Goal: Task Accomplishment & Management: Manage account settings

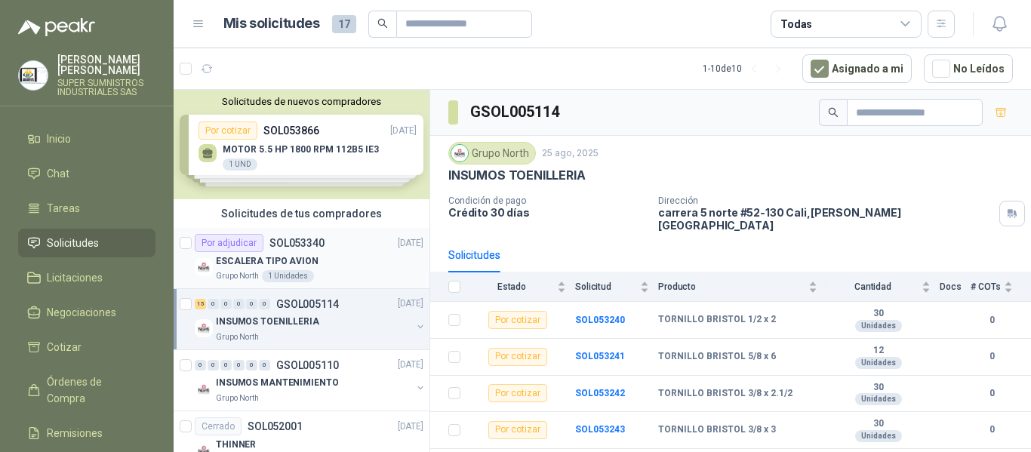
click at [347, 260] on div "ESCALERA TIPO AVION" at bounding box center [320, 261] width 208 height 18
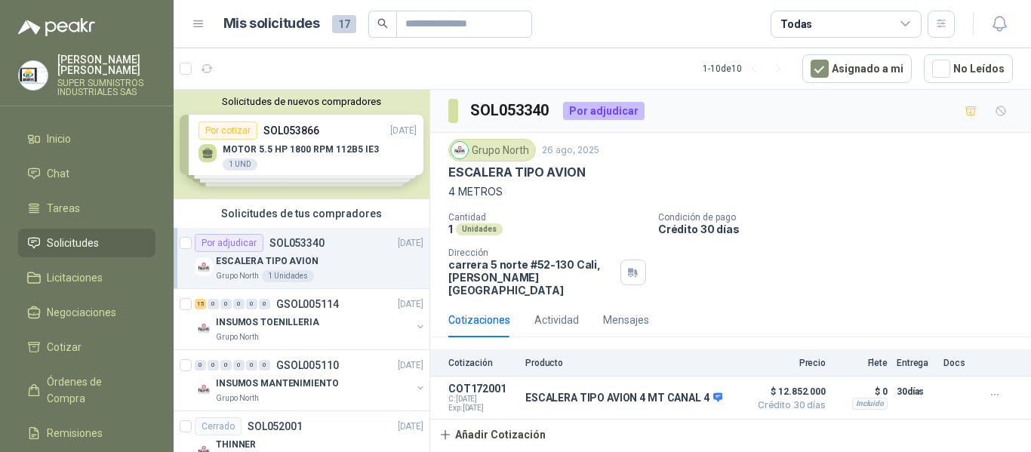
click at [103, 79] on p "SUPER SUMNISTROS INDUSTRIALES SAS" at bounding box center [106, 88] width 98 height 18
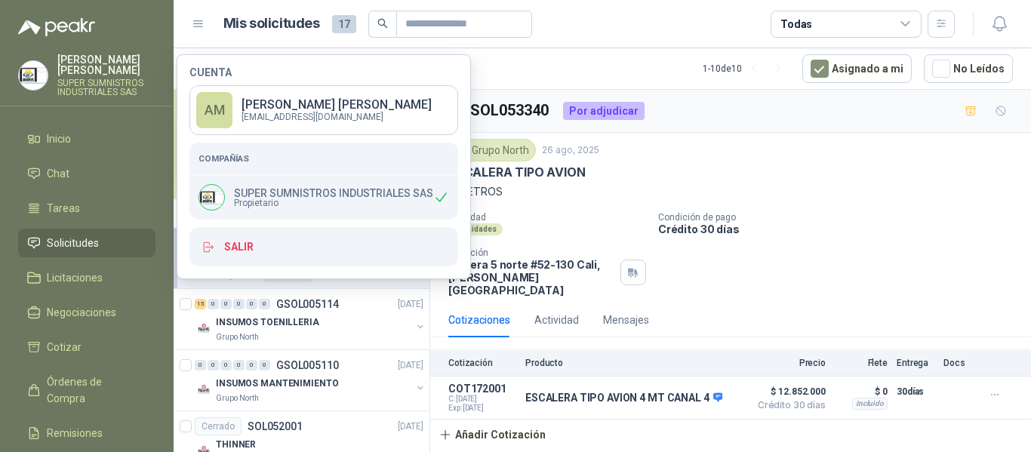
click at [288, 193] on p "SUPER SUMNISTROS INDUSTRIALES SAS" at bounding box center [333, 193] width 199 height 11
click at [108, 79] on p "SUPER SUMNISTROS INDUSTRIALES SAS" at bounding box center [106, 88] width 98 height 18
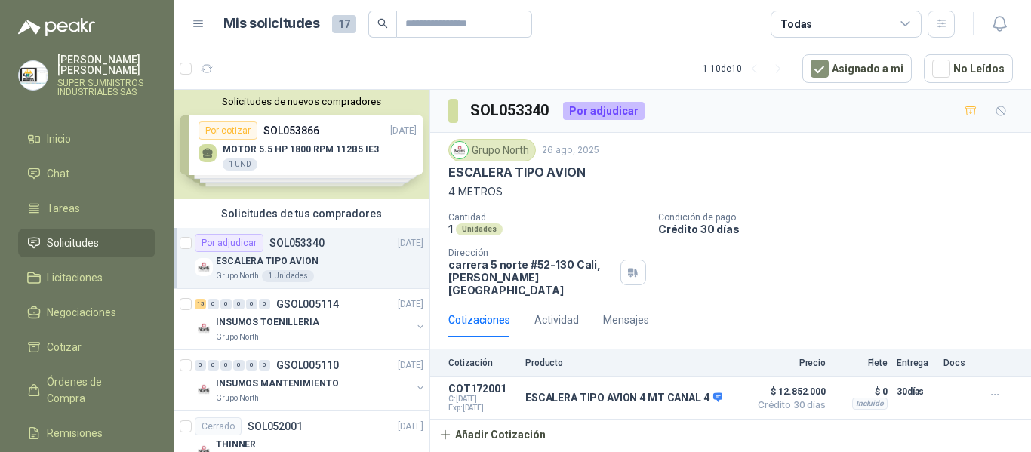
click at [111, 79] on p "SUPER SUMNISTROS INDUSTRIALES SAS" at bounding box center [106, 88] width 98 height 18
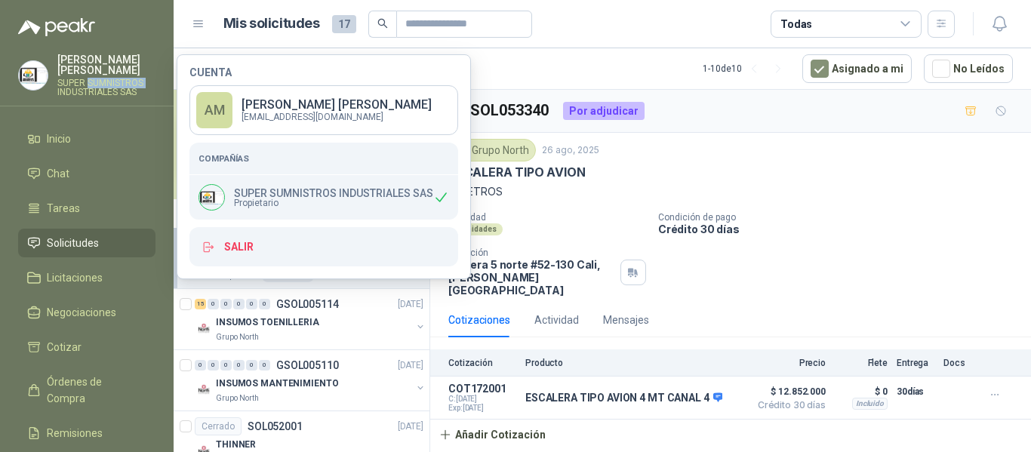
click at [111, 79] on p "SUPER SUMNISTROS INDUSTRIALES SAS" at bounding box center [106, 88] width 98 height 18
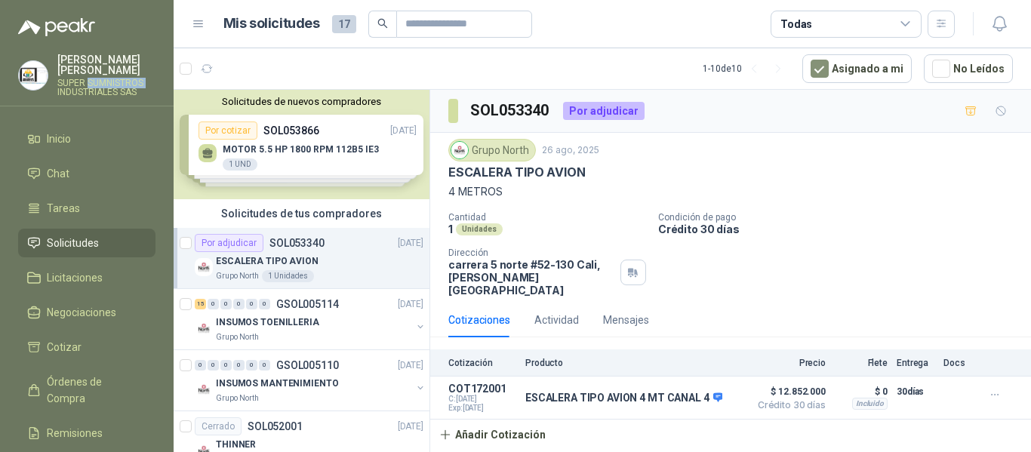
click at [111, 79] on p "SUPER SUMNISTROS INDUSTRIALES SAS" at bounding box center [106, 88] width 98 height 18
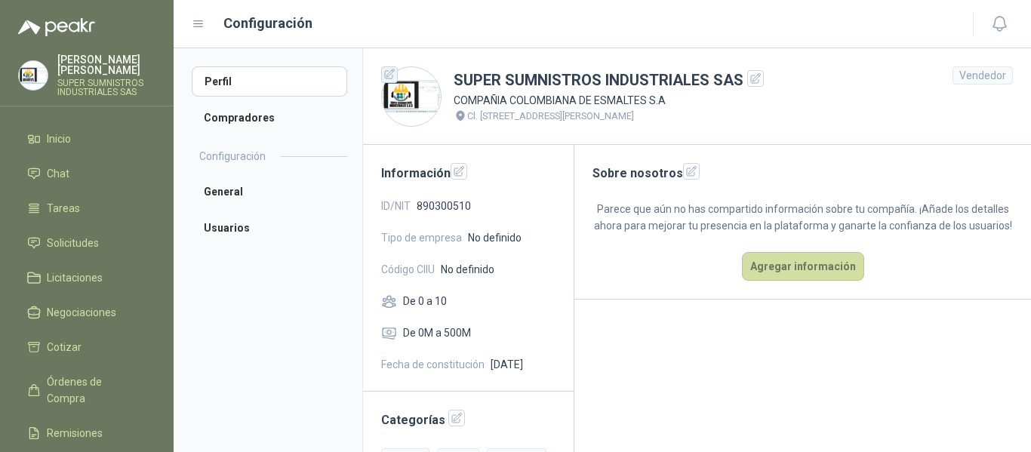
click at [395, 75] on icon "button" at bounding box center [390, 74] width 13 height 13
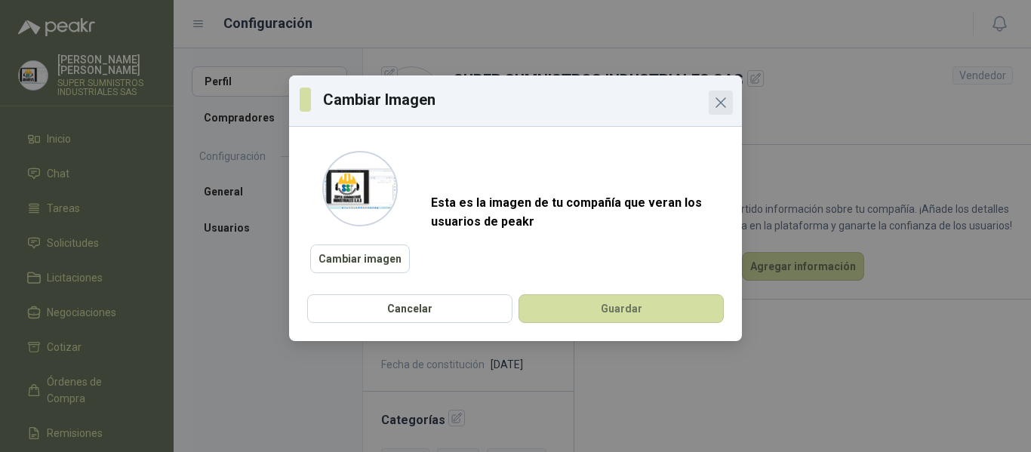
click at [724, 100] on icon "Close" at bounding box center [721, 102] width 9 height 9
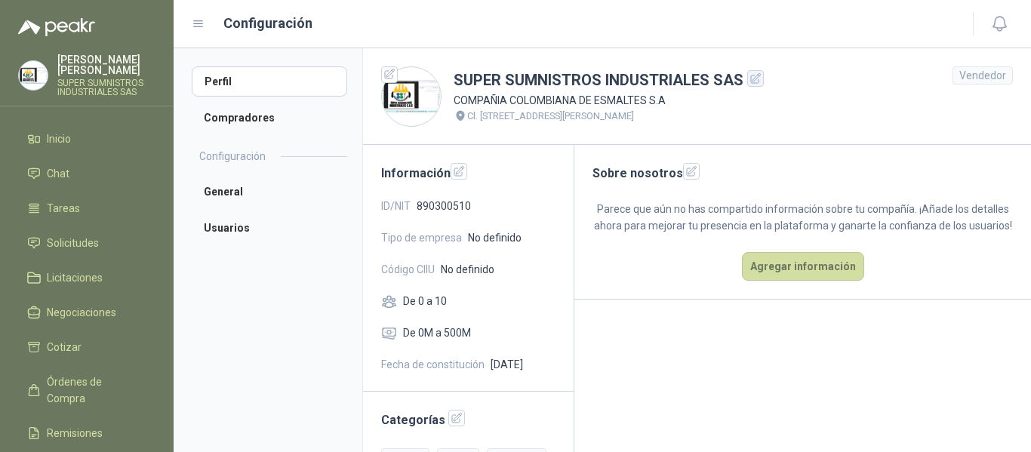
click at [757, 80] on icon "button" at bounding box center [756, 78] width 13 height 13
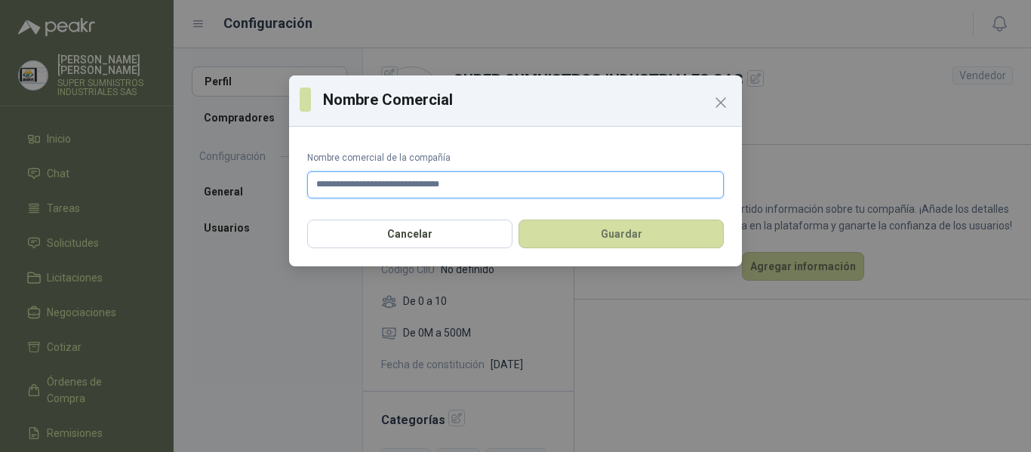
click at [362, 186] on input "**********" at bounding box center [515, 184] width 417 height 27
type input "**********"
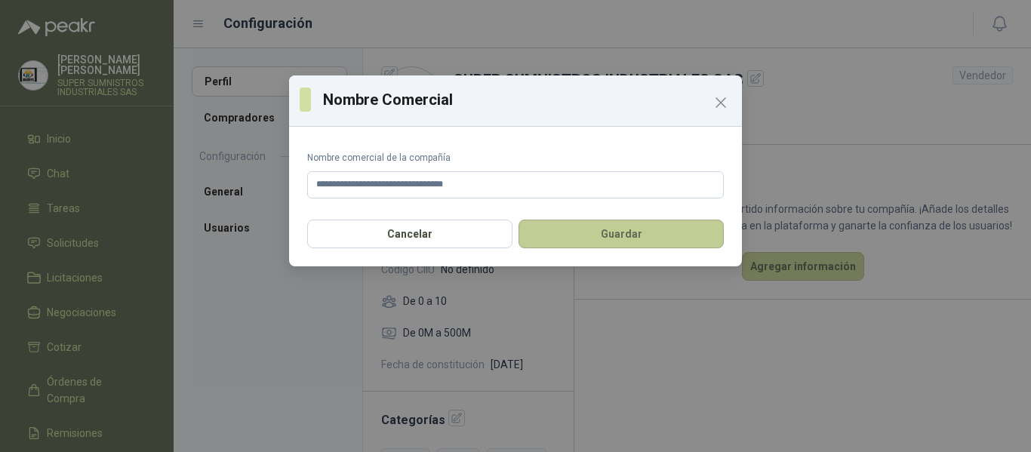
click at [613, 233] on button "Guardar" at bounding box center [621, 234] width 205 height 29
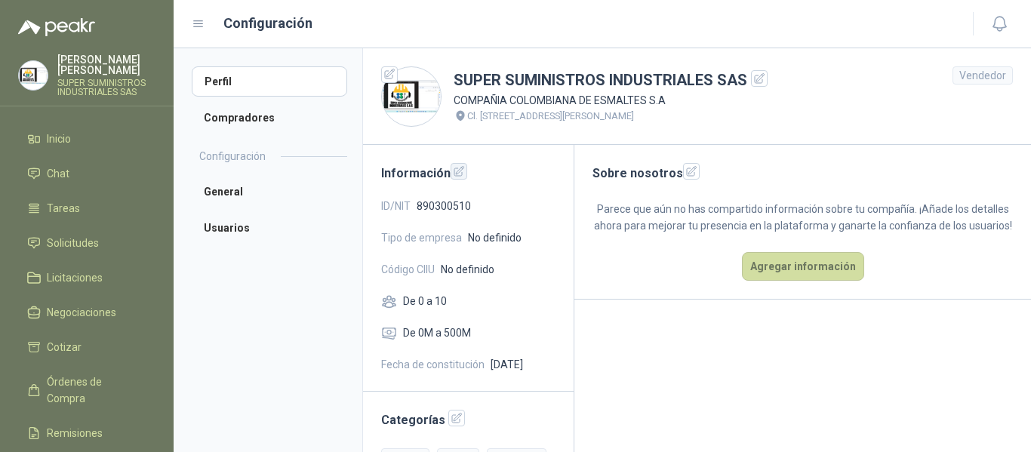
click at [458, 173] on icon "button" at bounding box center [460, 171] width 10 height 10
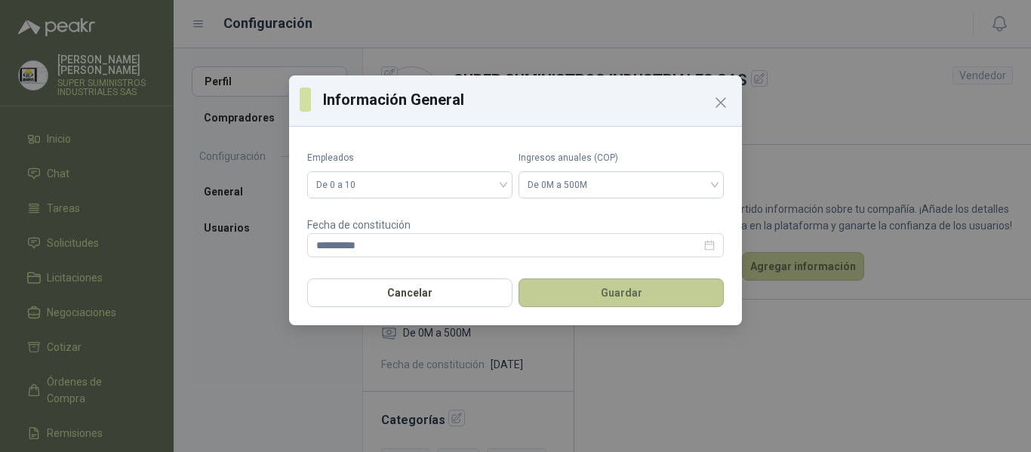
click at [594, 294] on button "Guardar" at bounding box center [621, 293] width 205 height 29
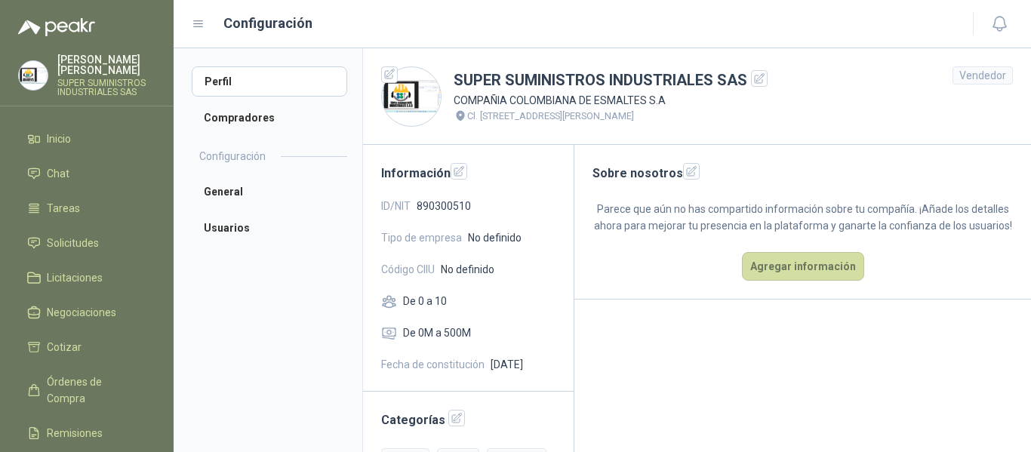
click at [448, 200] on span "890300510" at bounding box center [444, 206] width 54 height 17
click at [262, 119] on li "Compradores" at bounding box center [270, 118] width 156 height 30
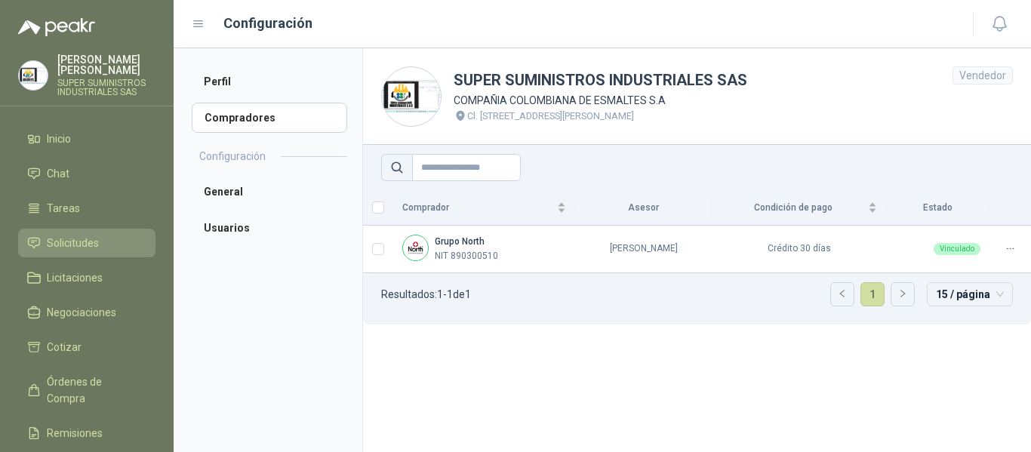
click at [68, 235] on span "Solicitudes" at bounding box center [73, 243] width 52 height 17
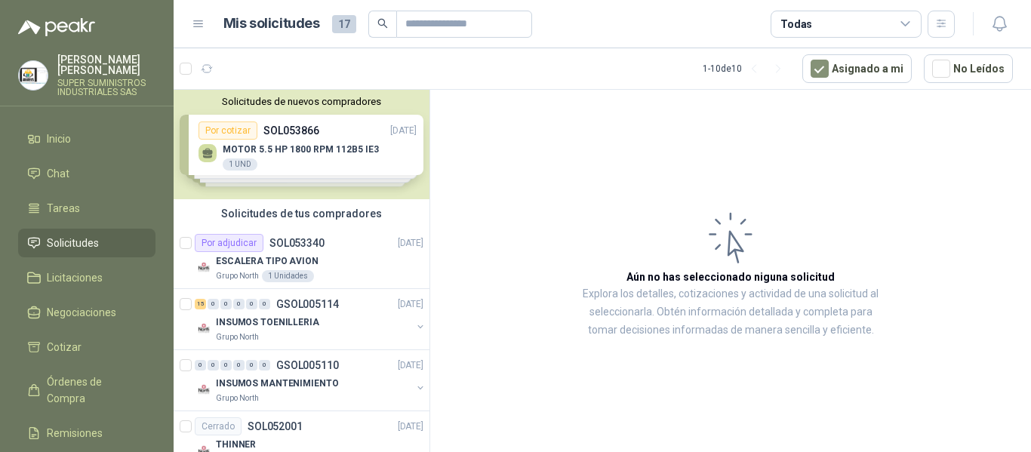
click at [79, 235] on span "Solicitudes" at bounding box center [73, 243] width 52 height 17
click at [315, 262] on div "ESCALERA TIPO AVION" at bounding box center [320, 261] width 208 height 18
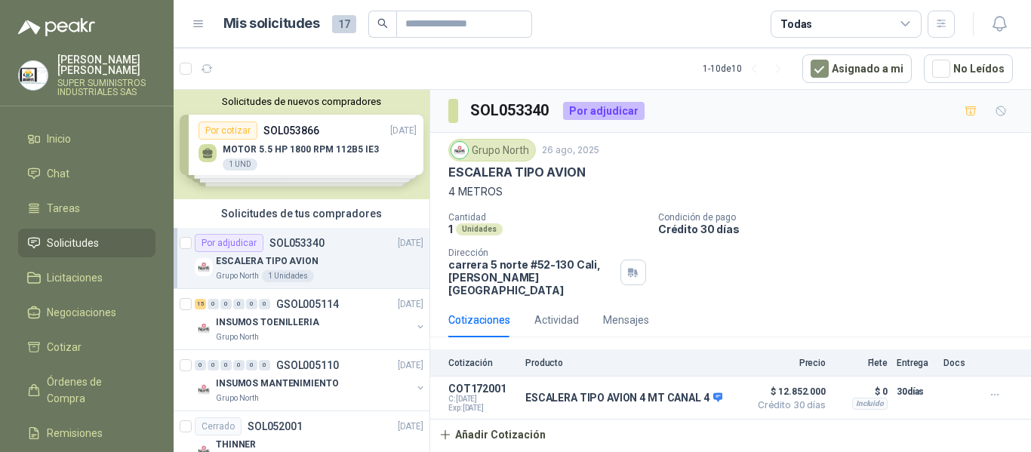
click at [106, 235] on li "Solicitudes" at bounding box center [86, 243] width 119 height 17
